Goal: Use online tool/utility: Utilize a website feature to perform a specific function

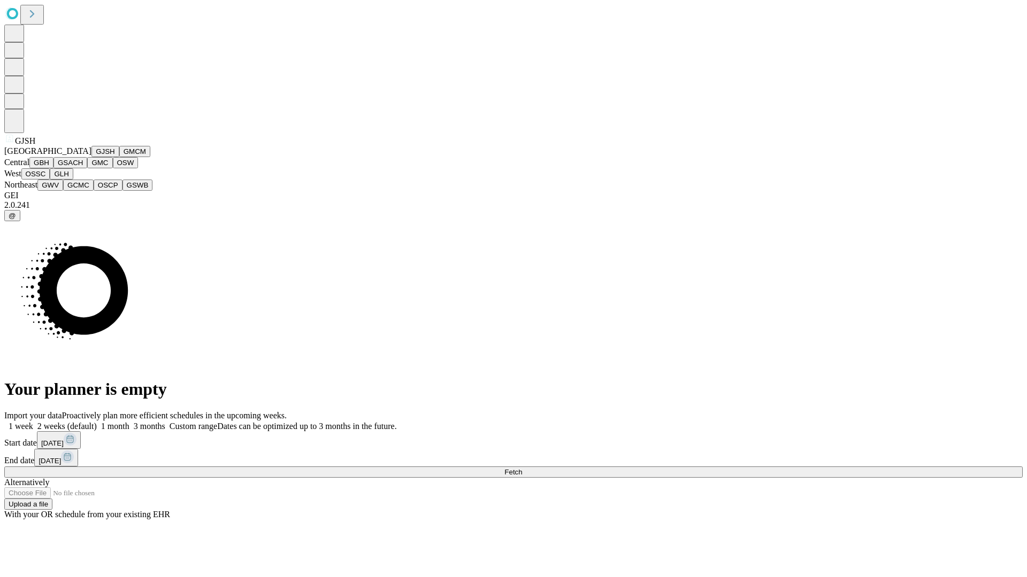
click at [91, 157] on button "GJSH" at bounding box center [105, 151] width 28 height 11
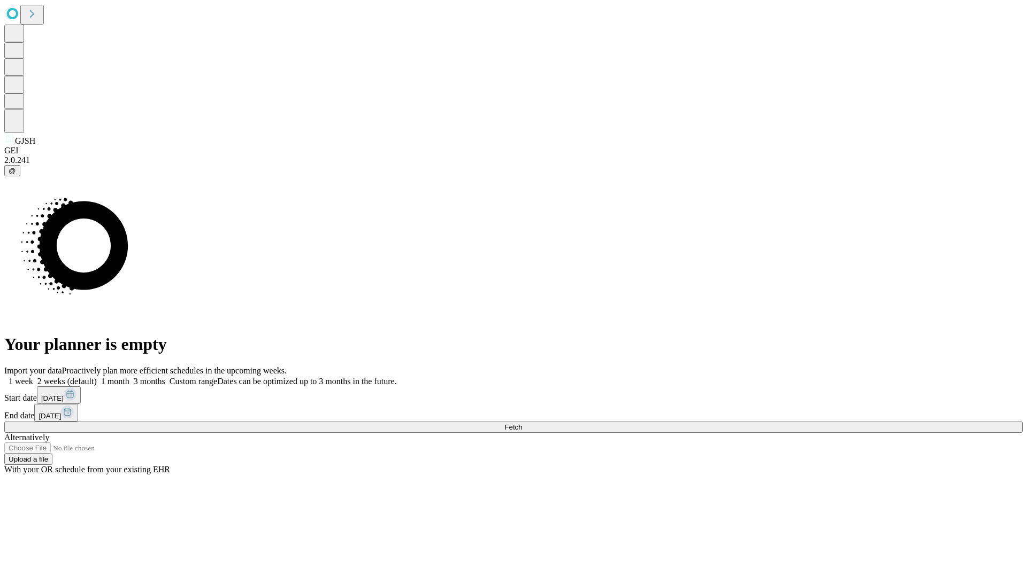
click at [33, 377] on label "1 week" at bounding box center [18, 381] width 29 height 9
click at [522, 423] on span "Fetch" at bounding box center [513, 427] width 18 height 8
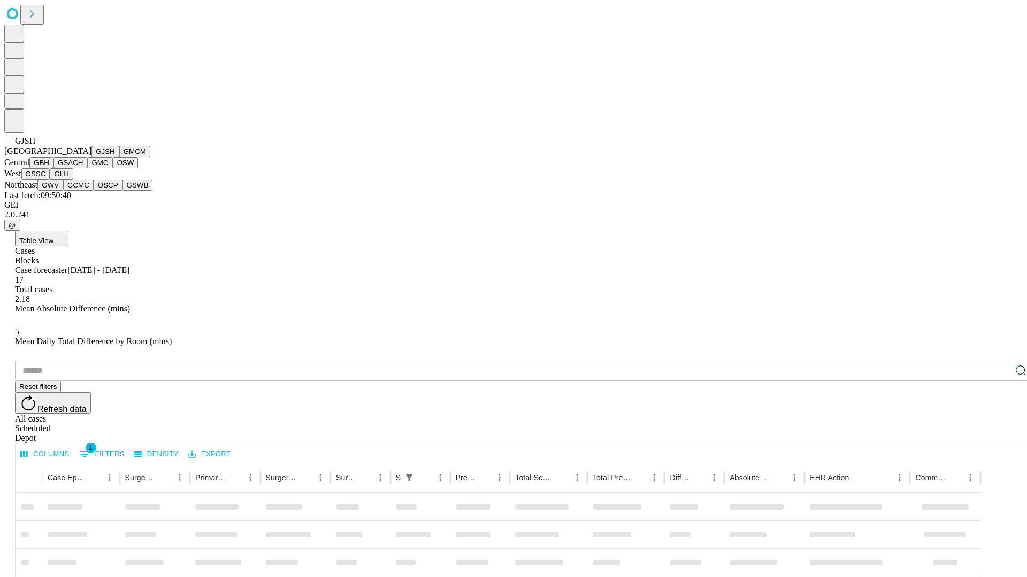
click at [119, 157] on button "GMCM" at bounding box center [134, 151] width 31 height 11
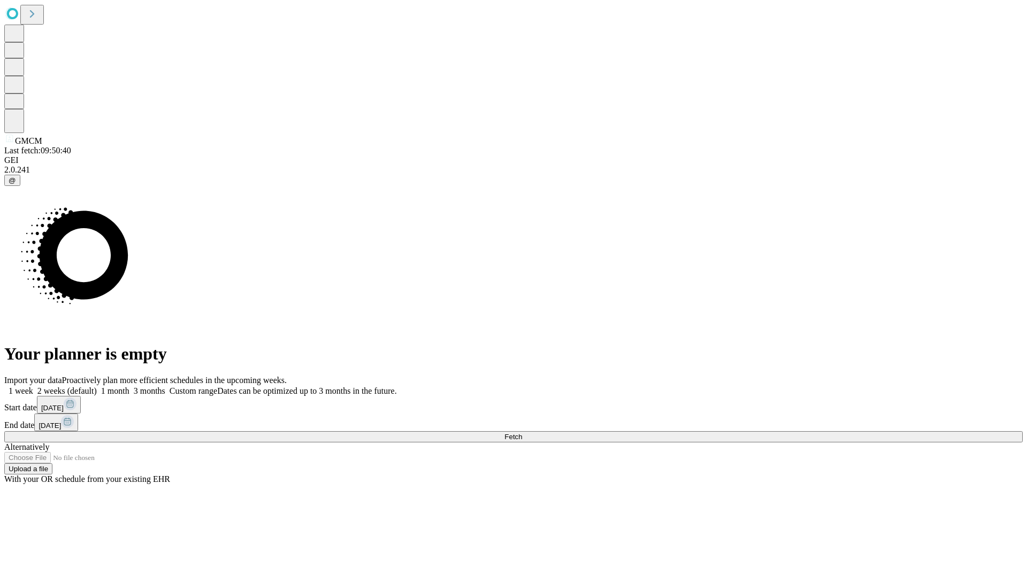
click at [33, 387] on label "1 week" at bounding box center [18, 391] width 29 height 9
click at [522, 433] on span "Fetch" at bounding box center [513, 437] width 18 height 8
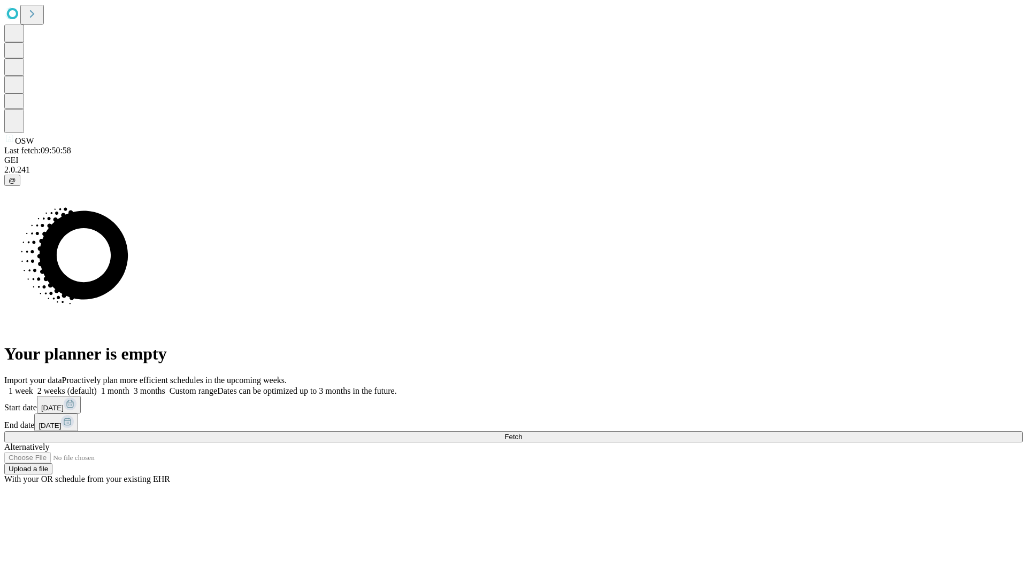
click at [33, 387] on label "1 week" at bounding box center [18, 391] width 29 height 9
click at [522, 433] on span "Fetch" at bounding box center [513, 437] width 18 height 8
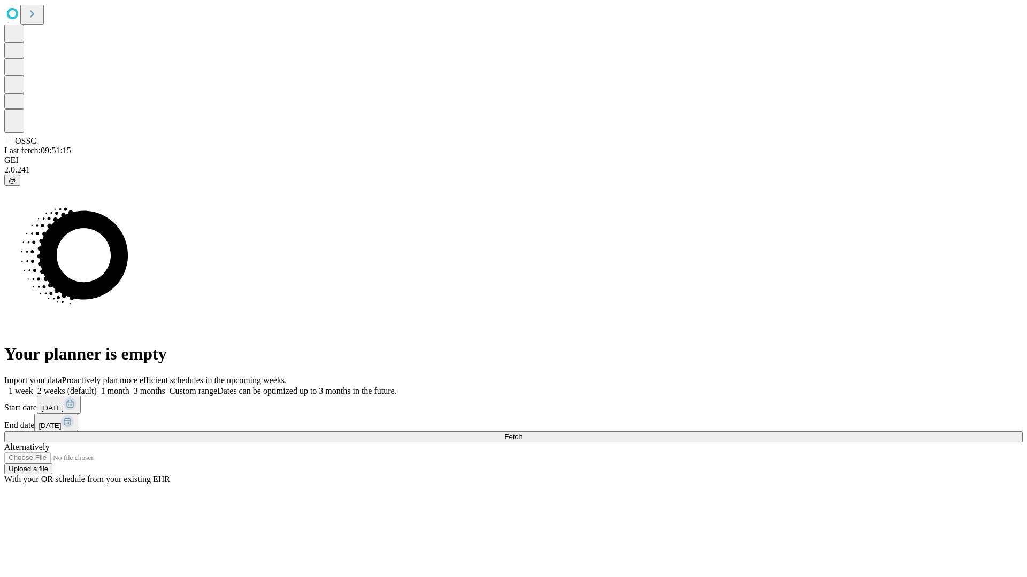
click at [33, 387] on label "1 week" at bounding box center [18, 391] width 29 height 9
click at [522, 433] on span "Fetch" at bounding box center [513, 437] width 18 height 8
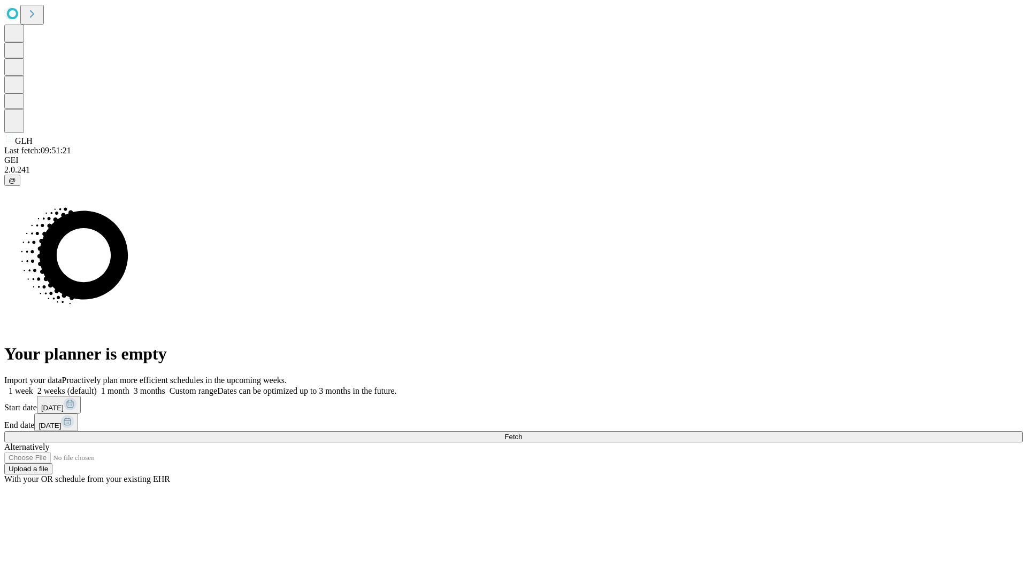
click at [33, 387] on label "1 week" at bounding box center [18, 391] width 29 height 9
click at [522, 433] on span "Fetch" at bounding box center [513, 437] width 18 height 8
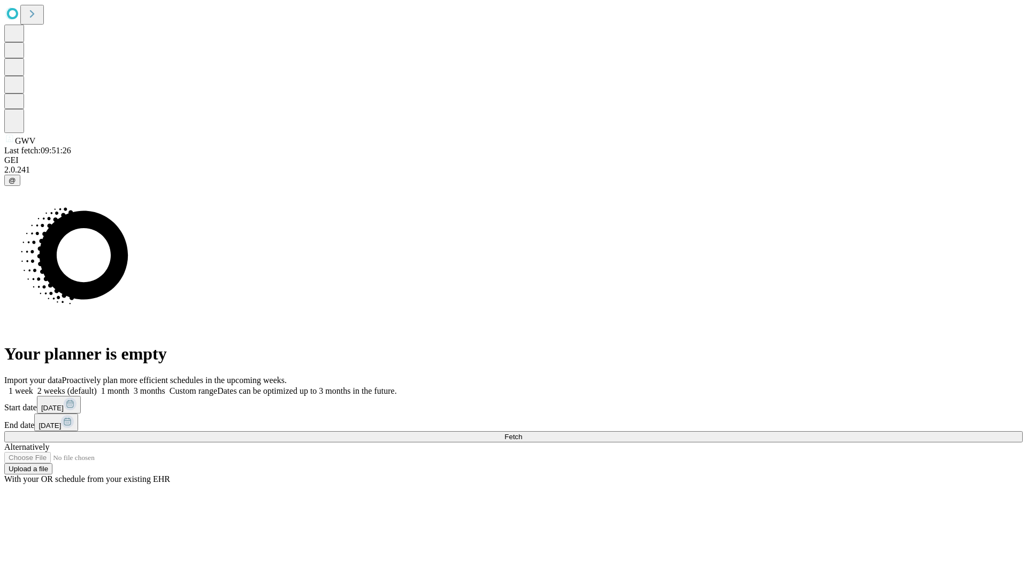
click at [522, 433] on span "Fetch" at bounding box center [513, 437] width 18 height 8
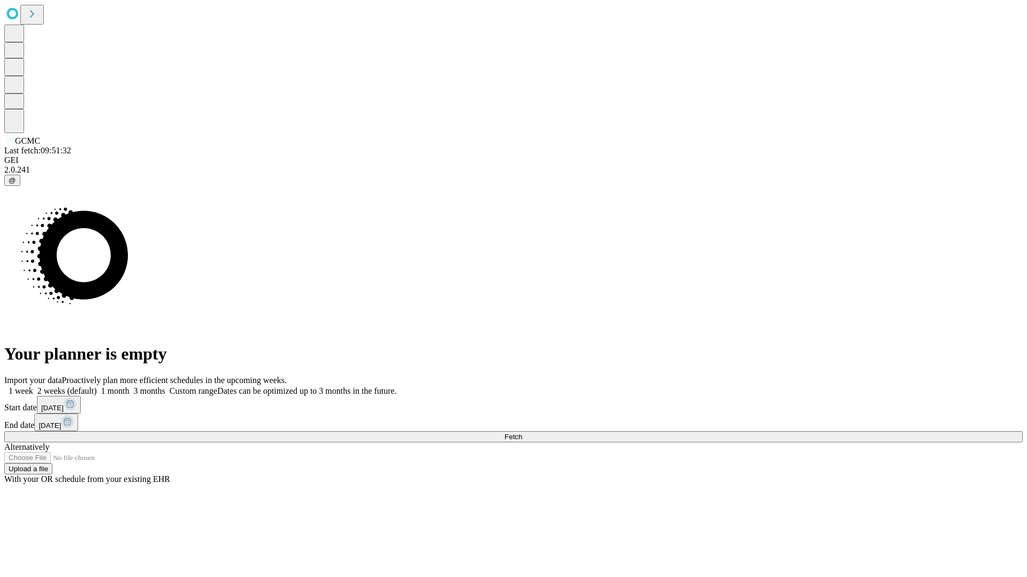
click at [522, 433] on span "Fetch" at bounding box center [513, 437] width 18 height 8
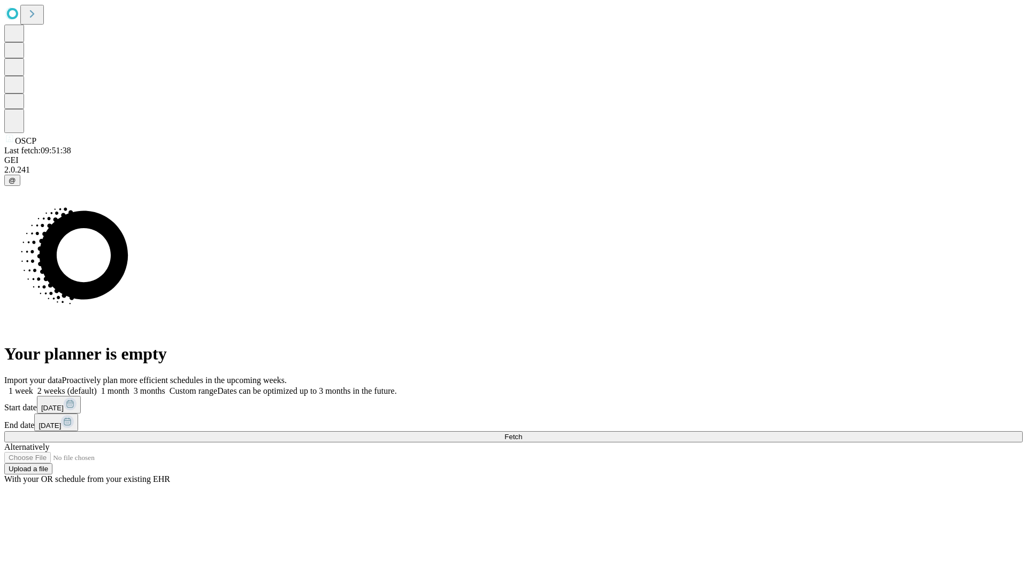
click at [33, 387] on label "1 week" at bounding box center [18, 391] width 29 height 9
click at [522, 433] on span "Fetch" at bounding box center [513, 437] width 18 height 8
click at [33, 387] on label "1 week" at bounding box center [18, 391] width 29 height 9
click at [522, 433] on span "Fetch" at bounding box center [513, 437] width 18 height 8
